Goal: Information Seeking & Learning: Learn about a topic

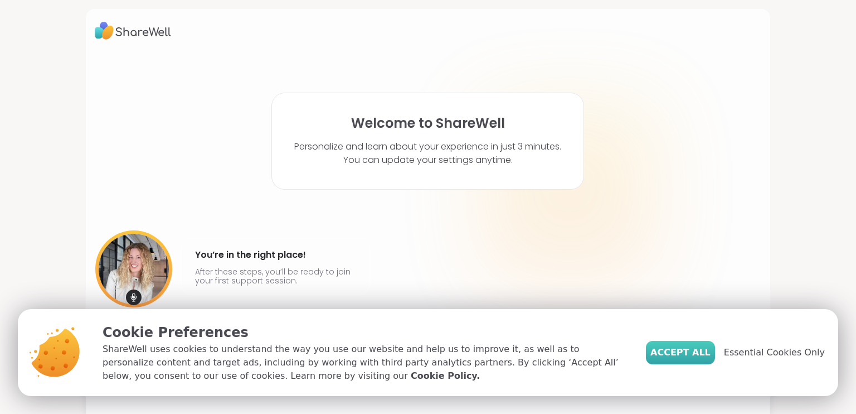
click at [704, 354] on span "Accept All" at bounding box center [681, 352] width 60 height 13
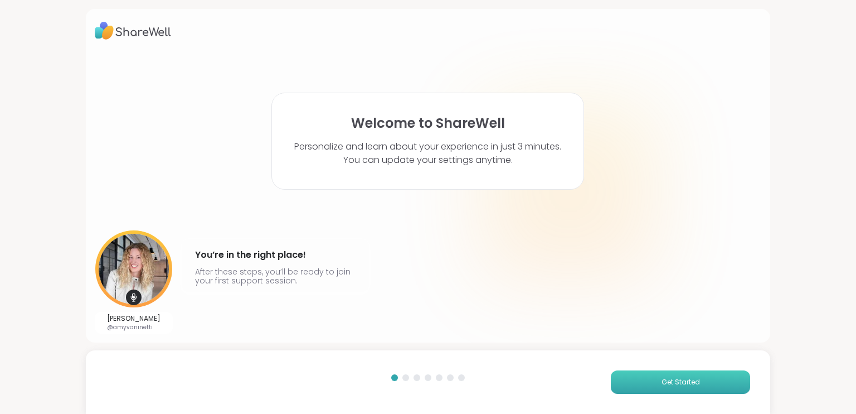
click at [680, 384] on span "Get Started" at bounding box center [681, 382] width 38 height 10
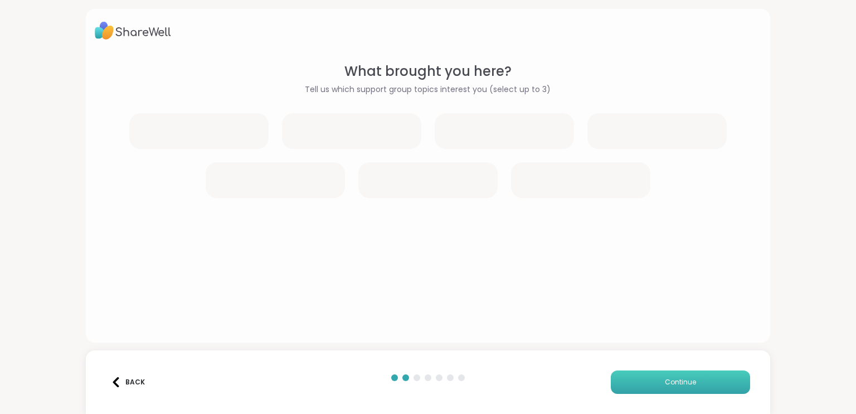
click at [680, 384] on span "Continue" at bounding box center [680, 382] width 31 height 10
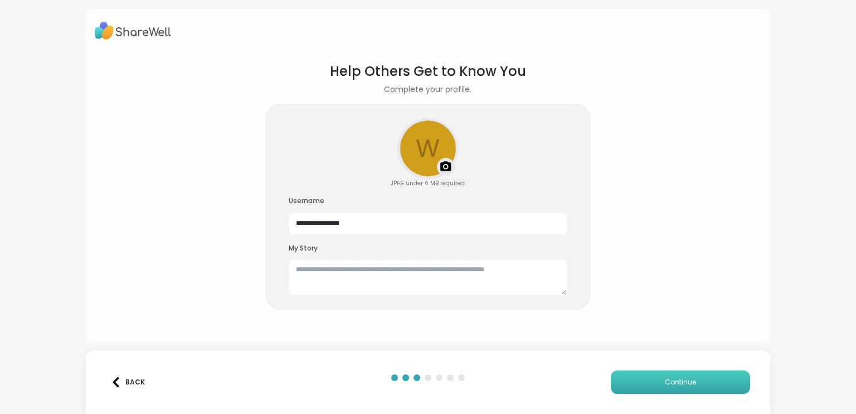
click at [680, 384] on span "Continue" at bounding box center [680, 382] width 31 height 10
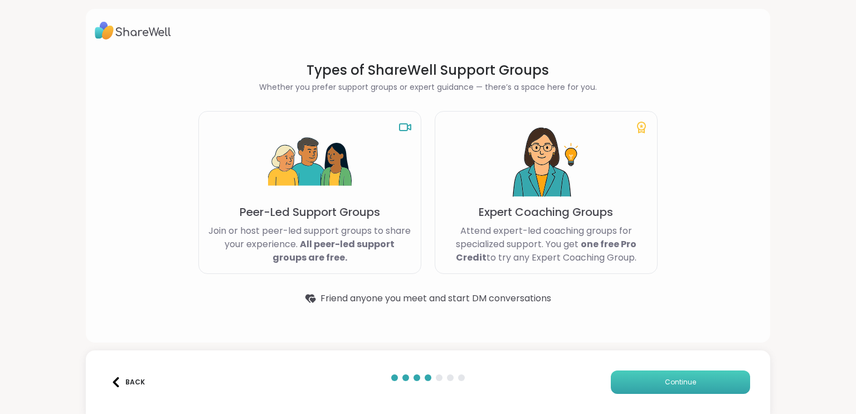
click at [680, 384] on span "Continue" at bounding box center [680, 382] width 31 height 10
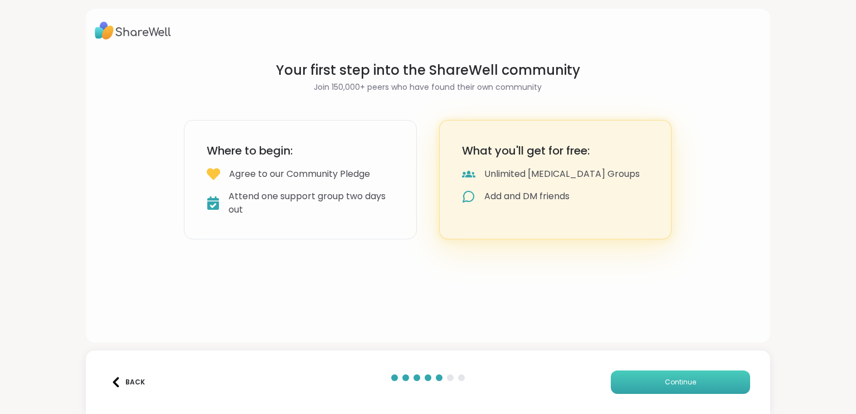
click at [680, 384] on span "Continue" at bounding box center [680, 382] width 31 height 10
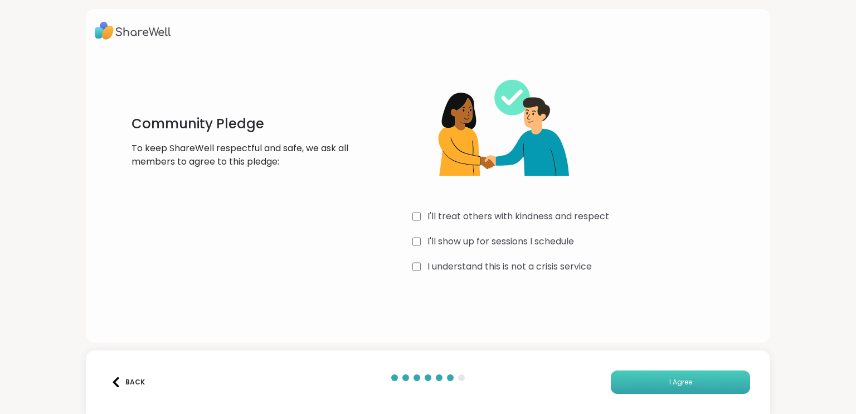
click at [684, 379] on span "I Agree" at bounding box center [681, 382] width 23 height 10
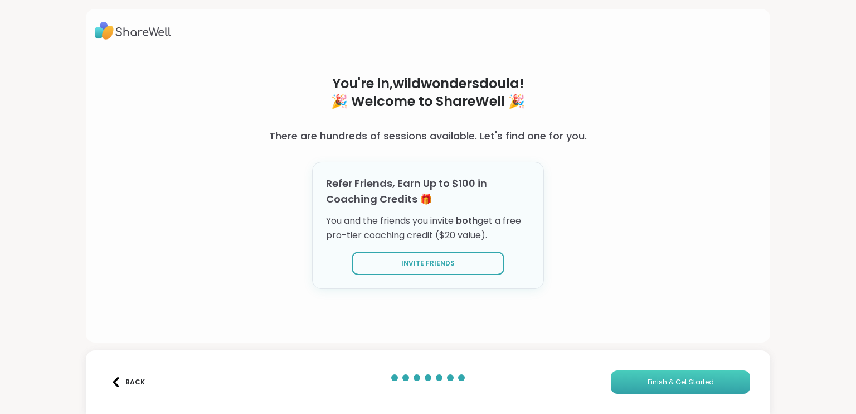
click at [682, 376] on button "Finish & Get Started" at bounding box center [680, 381] width 139 height 23
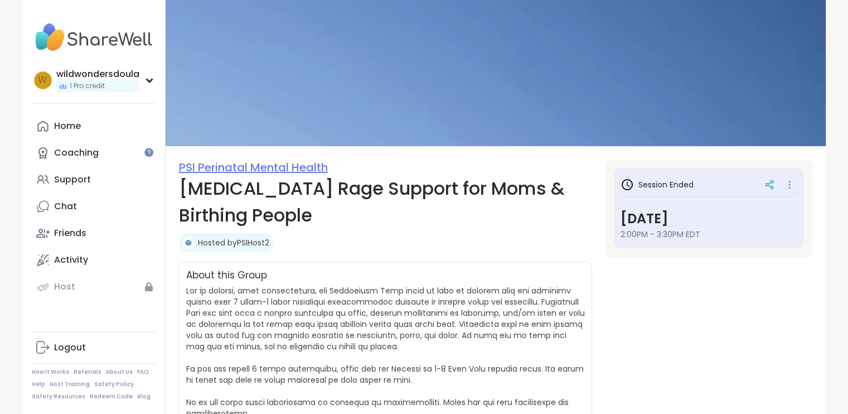
click at [254, 166] on link "PSI Perinatal Mental Health" at bounding box center [253, 167] width 149 height 16
